Goal: Find specific page/section: Find specific page/section

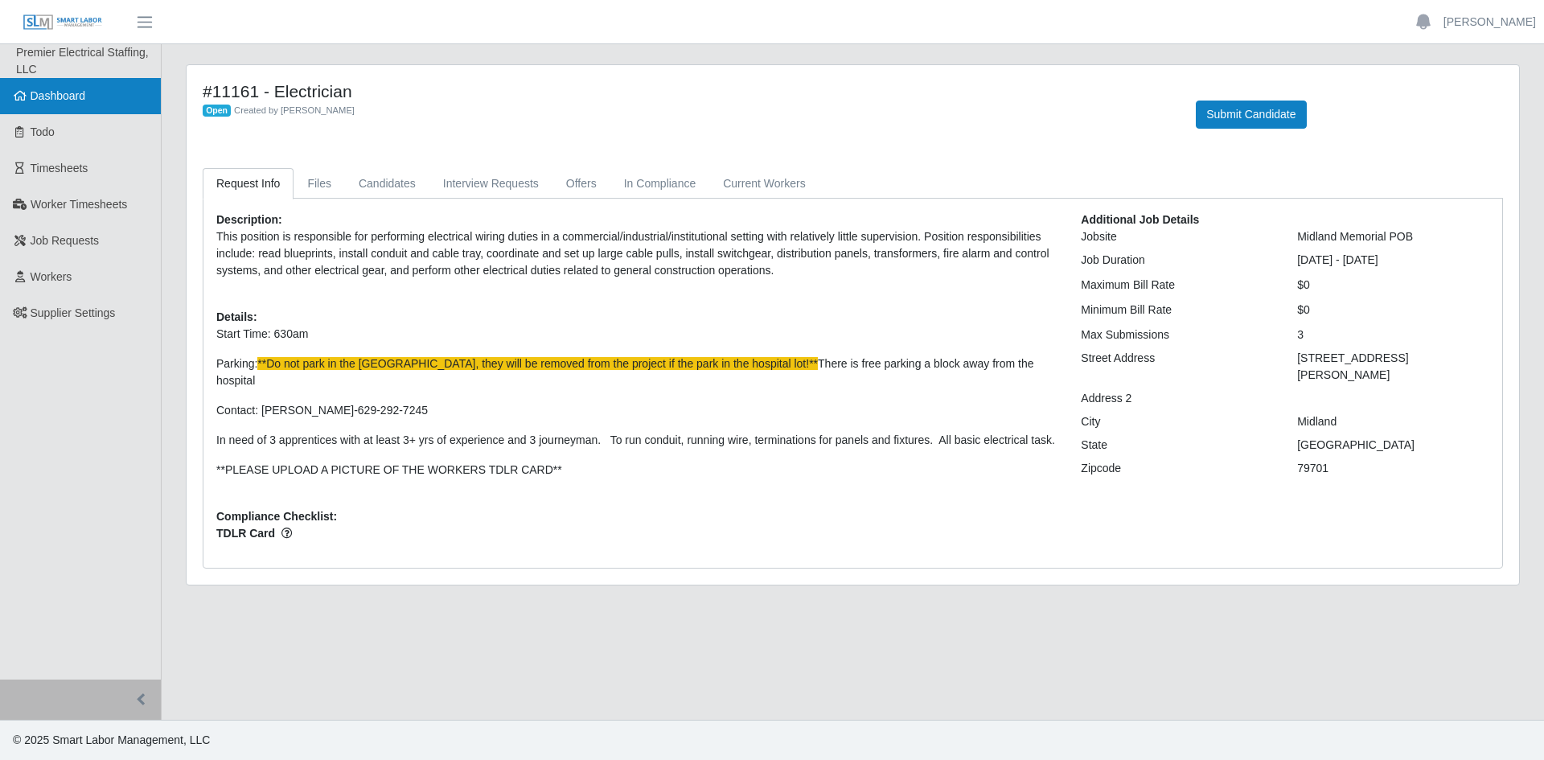
click at [56, 99] on span "Dashboard" at bounding box center [58, 95] width 55 height 13
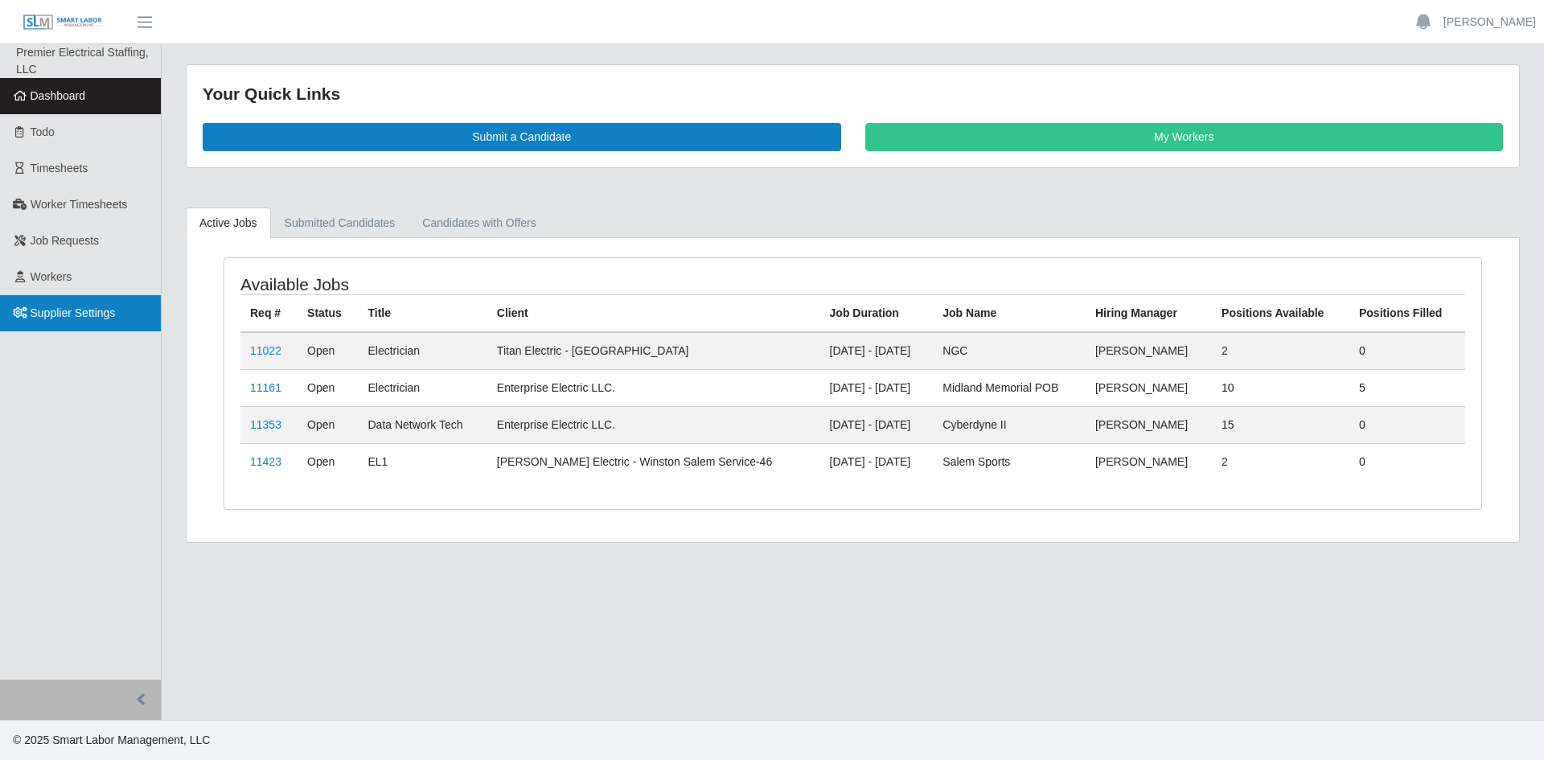
click at [93, 305] on link "Supplier Settings" at bounding box center [80, 313] width 161 height 36
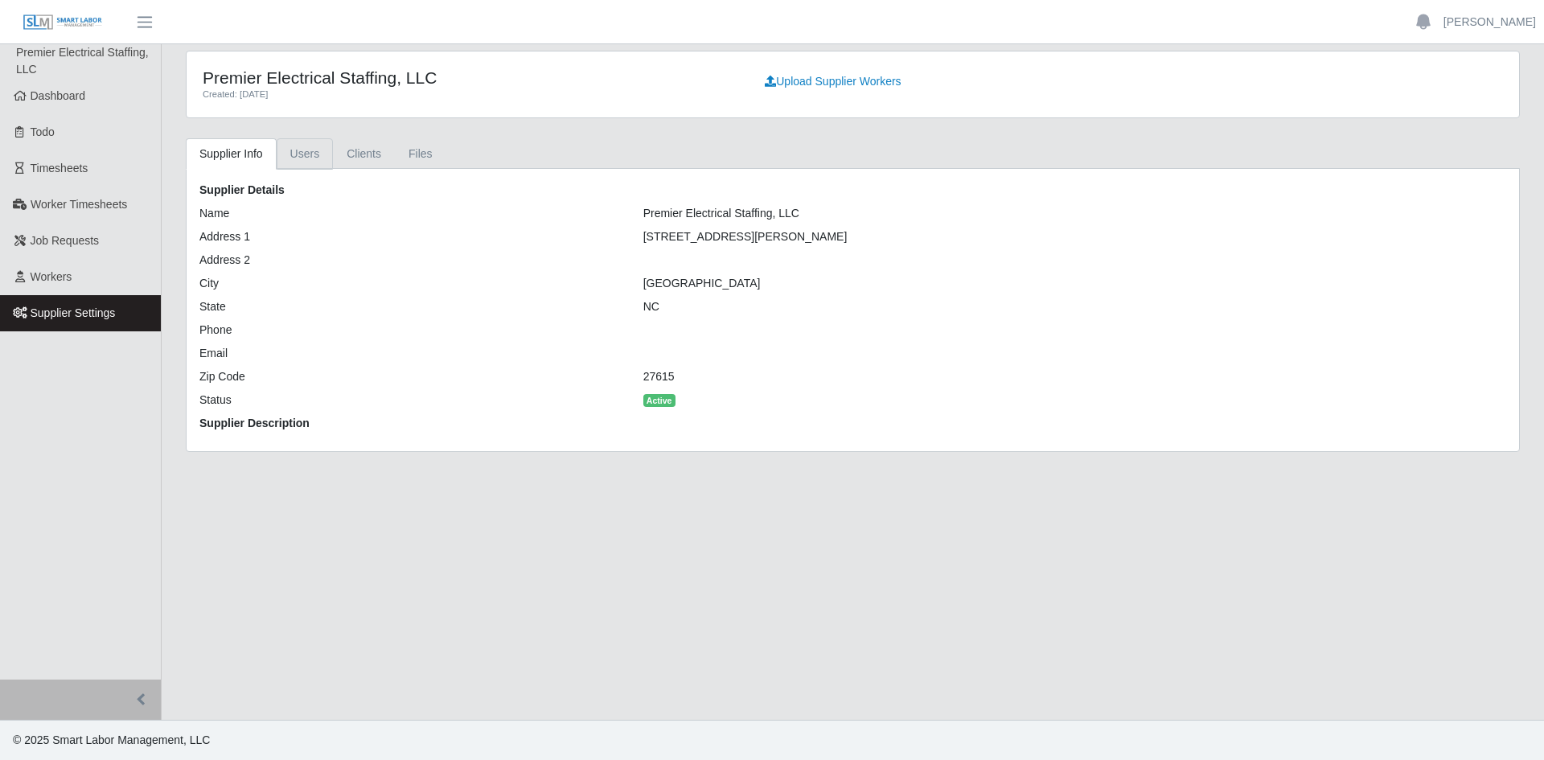
click at [294, 159] on link "Users" at bounding box center [305, 153] width 57 height 31
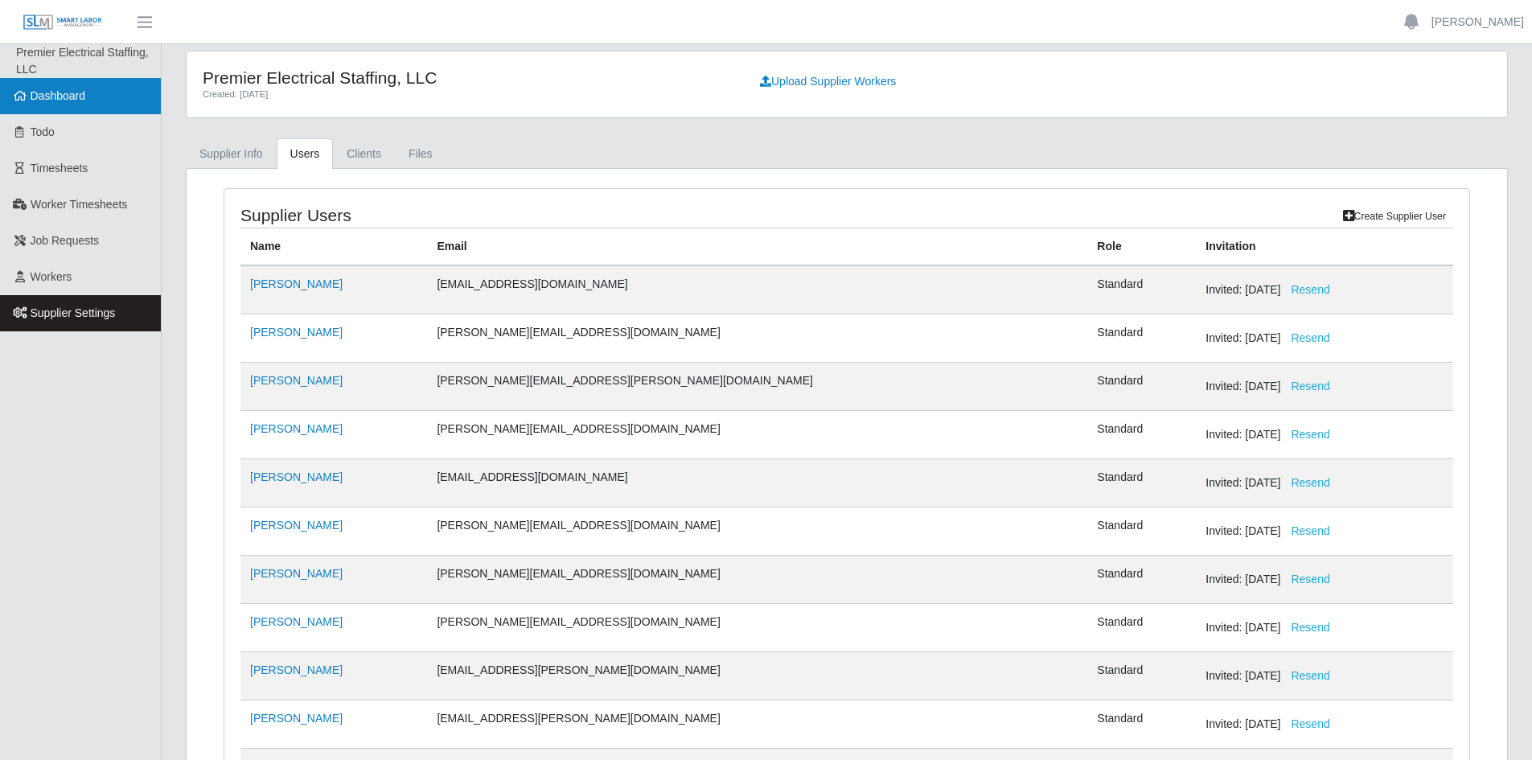
click at [107, 105] on link "Dashboard" at bounding box center [80, 96] width 161 height 36
